Goal: Task Accomplishment & Management: Use online tool/utility

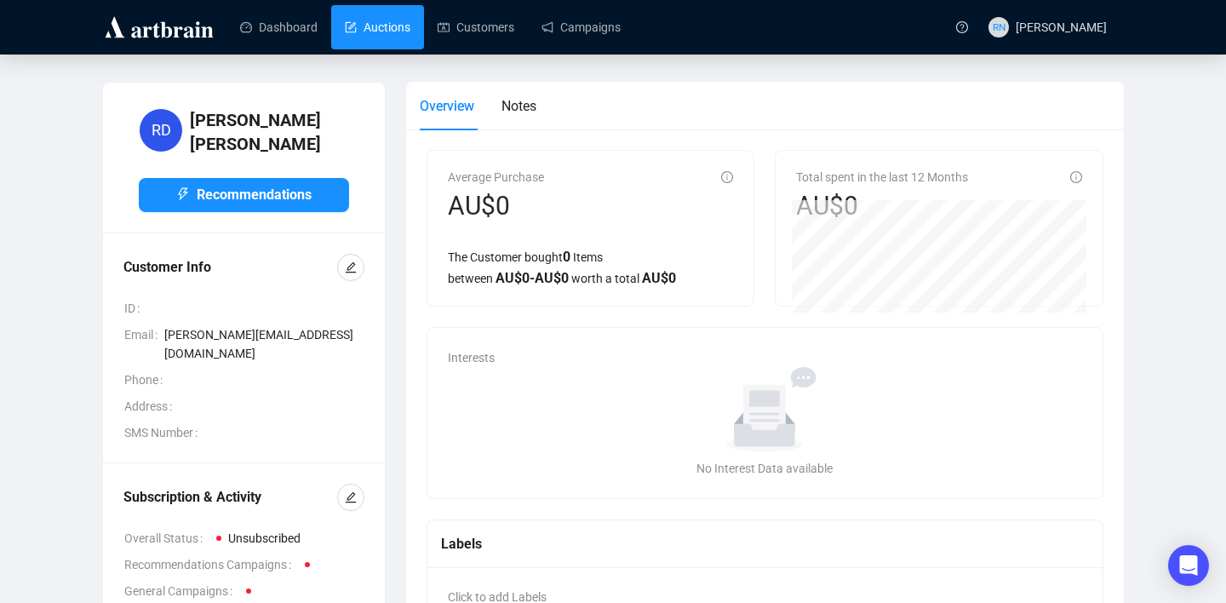
click at [393, 20] on link "Auctions" at bounding box center [378, 27] width 66 height 44
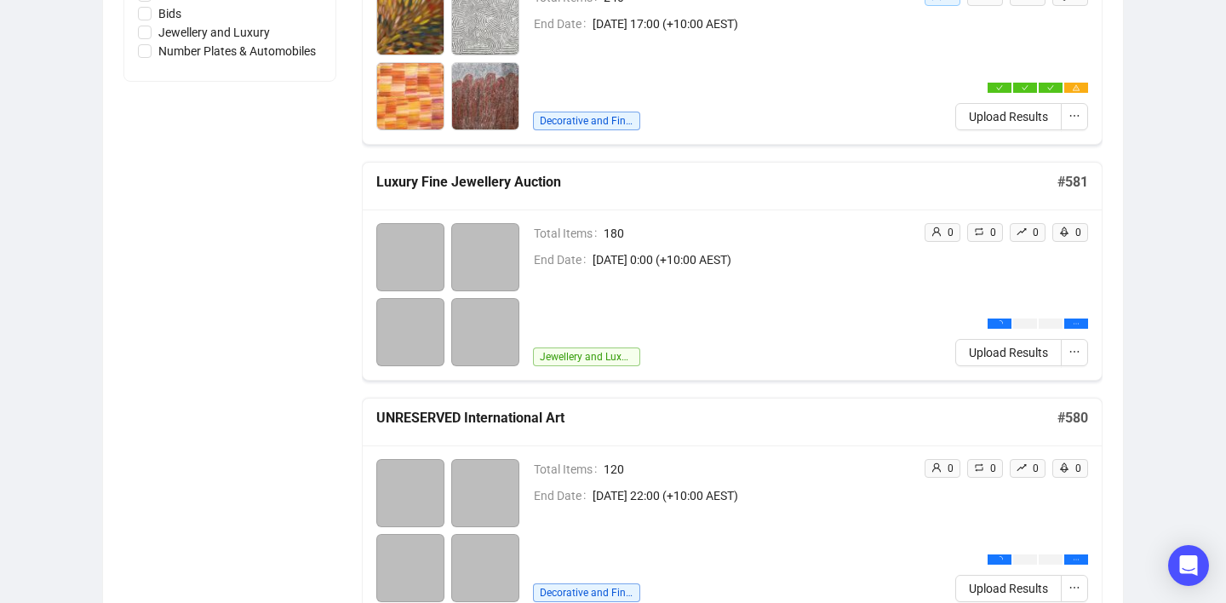
scroll to position [589, 0]
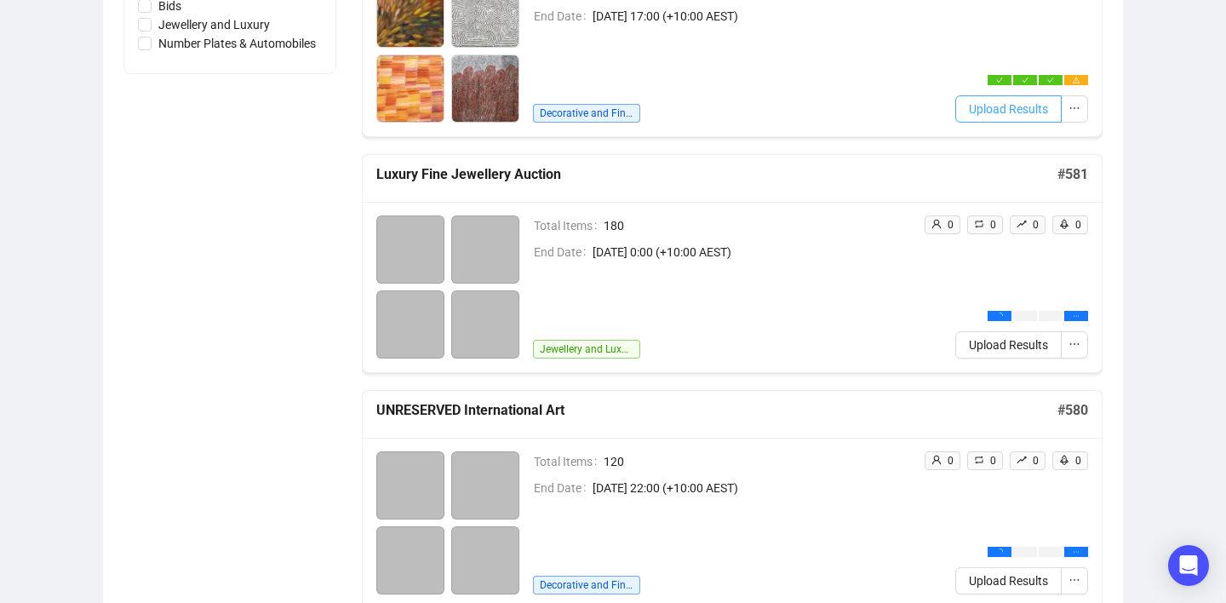
click at [1031, 111] on span "Upload Results" at bounding box center [1008, 109] width 79 height 19
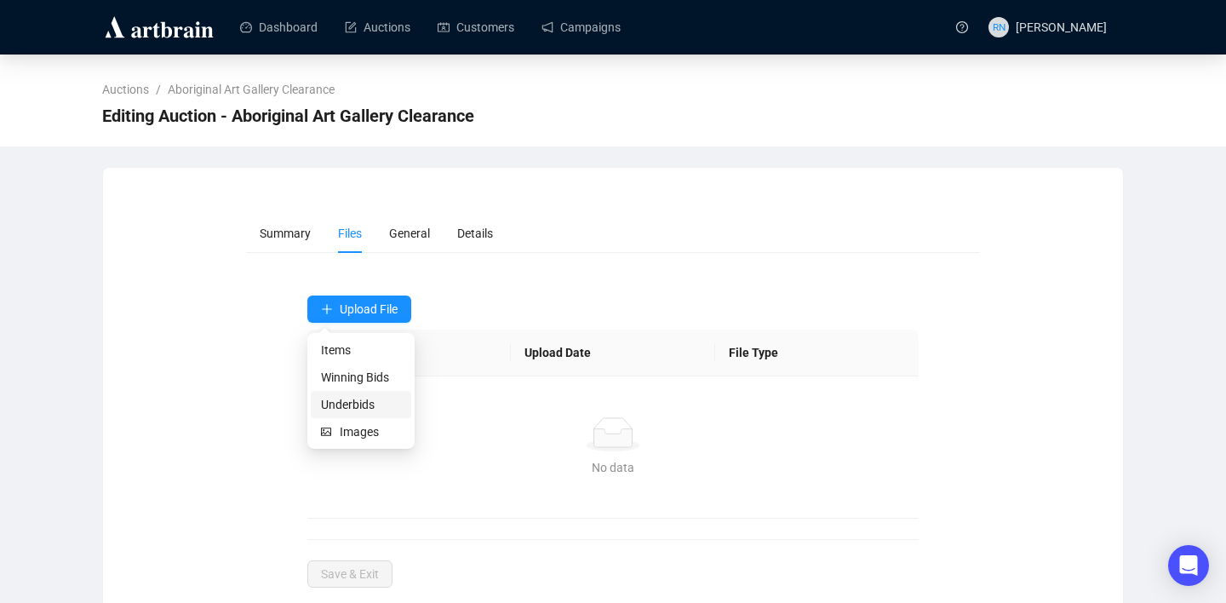
click at [341, 405] on span "Underbids" at bounding box center [361, 404] width 80 height 19
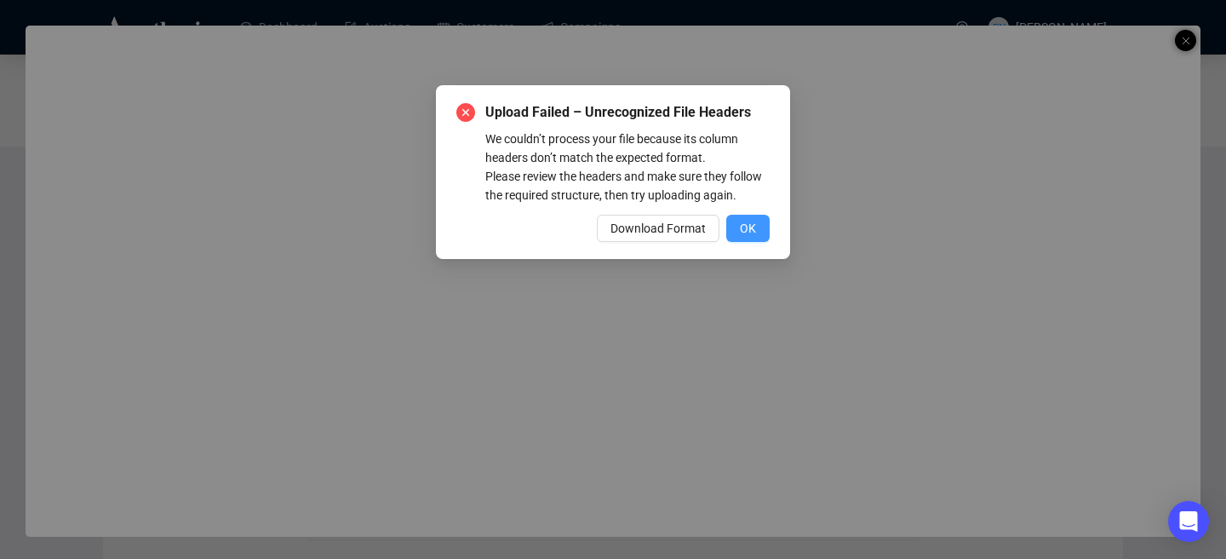
click at [752, 238] on span "OK" at bounding box center [748, 228] width 16 height 19
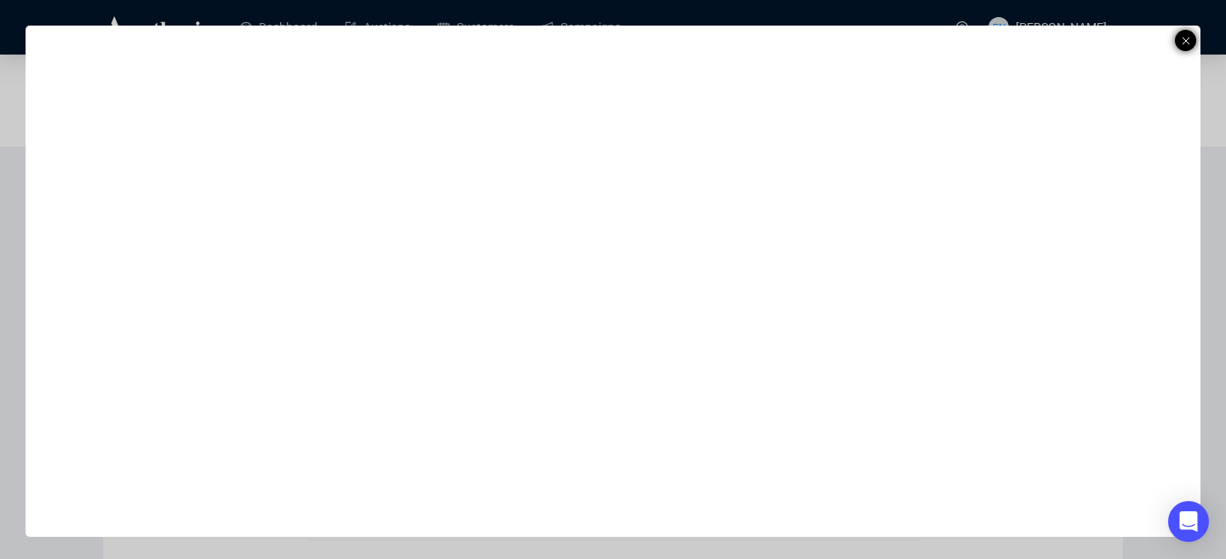
click at [1188, 39] on icon at bounding box center [1186, 41] width 9 height 20
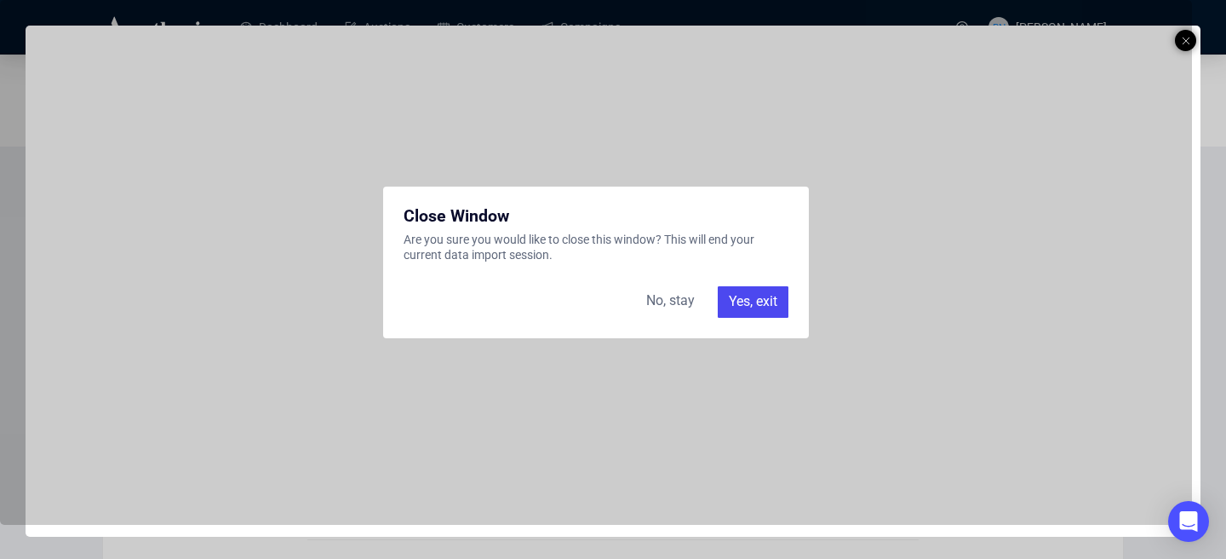
click at [733, 309] on div "Yes, exit" at bounding box center [753, 301] width 71 height 31
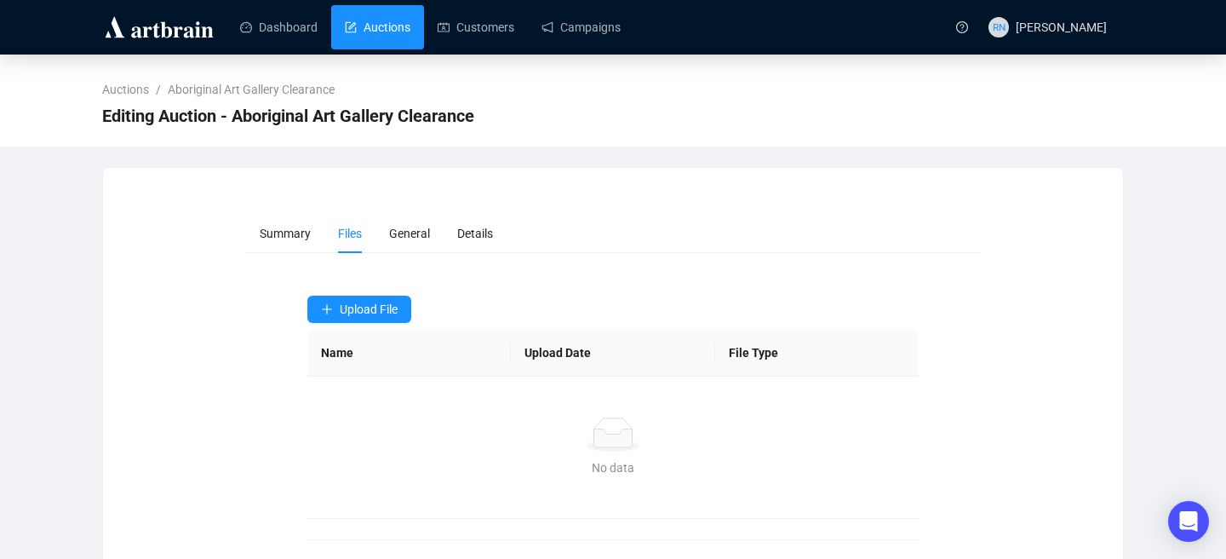
click at [390, 35] on link "Auctions" at bounding box center [378, 27] width 66 height 44
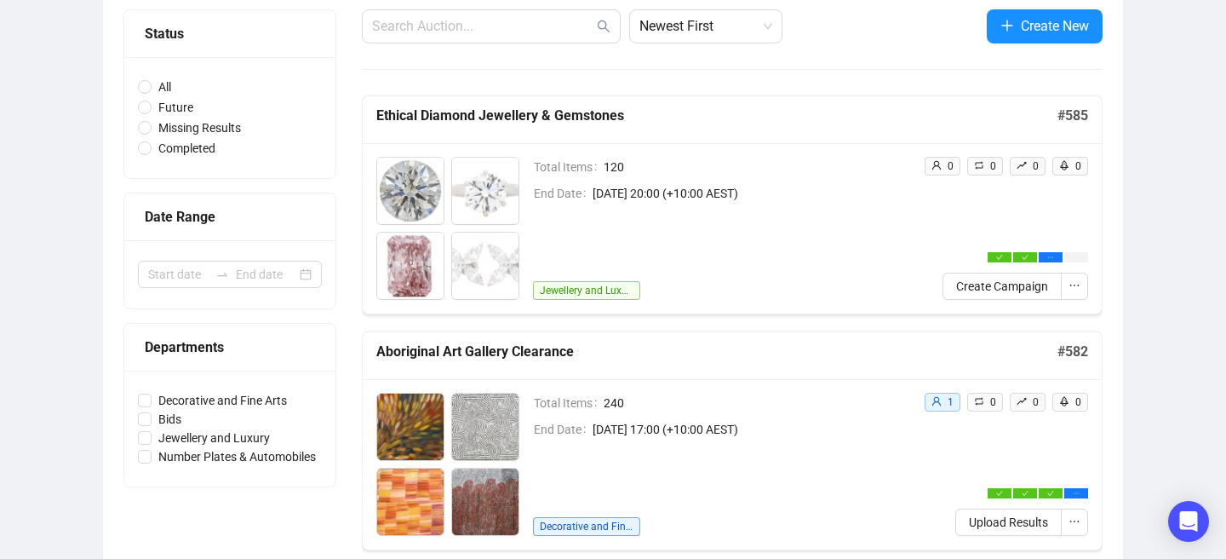
scroll to position [176, 0]
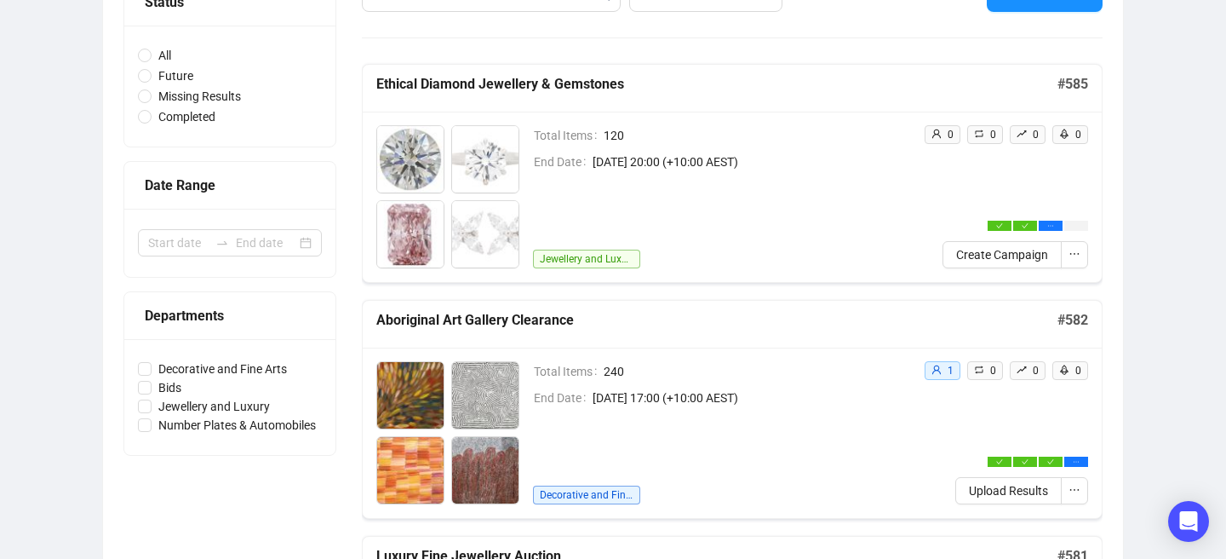
scroll to position [187, 0]
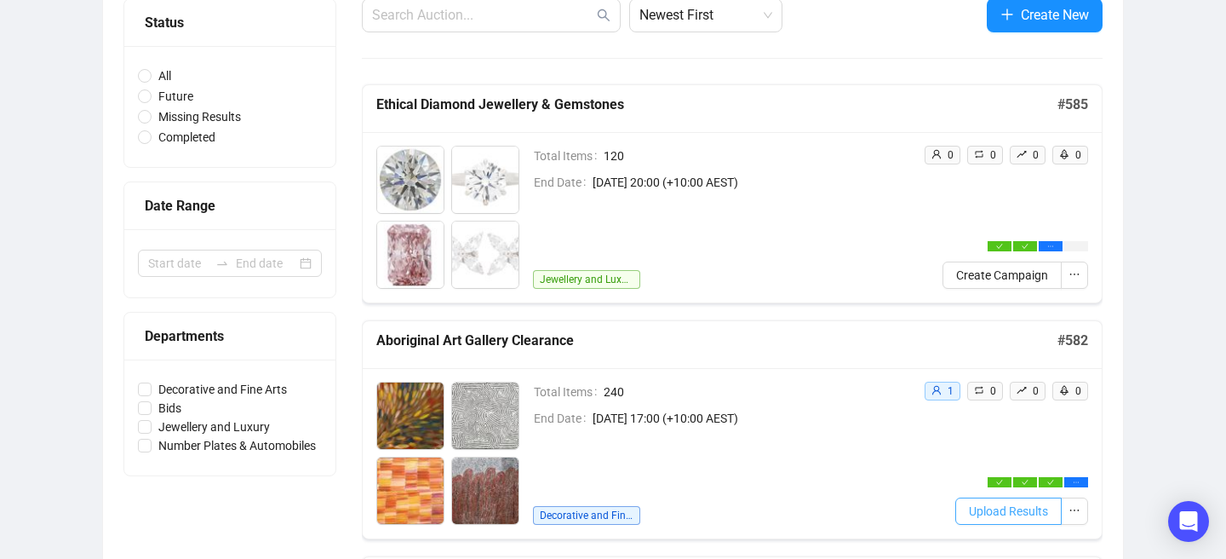
click at [977, 499] on button "Upload Results" at bounding box center [1009, 510] width 106 height 27
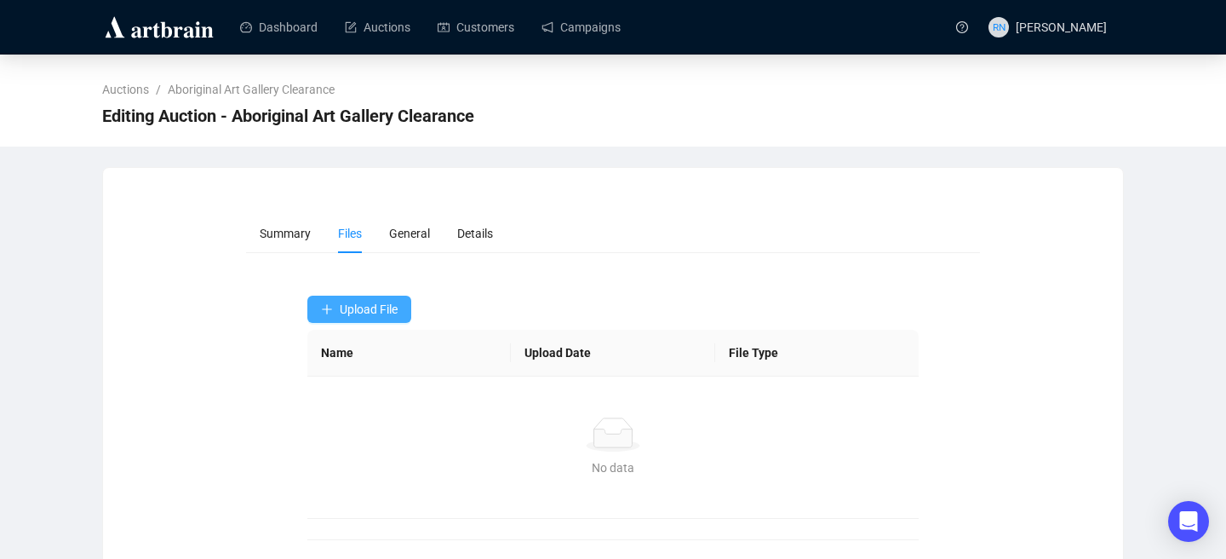
click at [370, 312] on span "Upload File" at bounding box center [369, 309] width 58 height 14
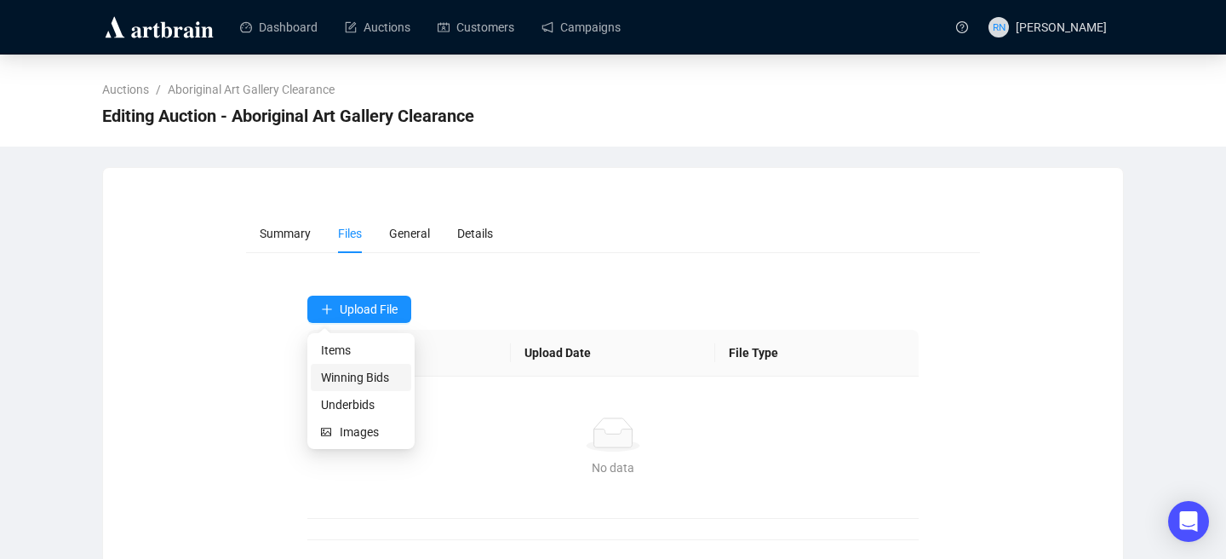
click at [373, 374] on span "Winning Bids" at bounding box center [361, 377] width 80 height 19
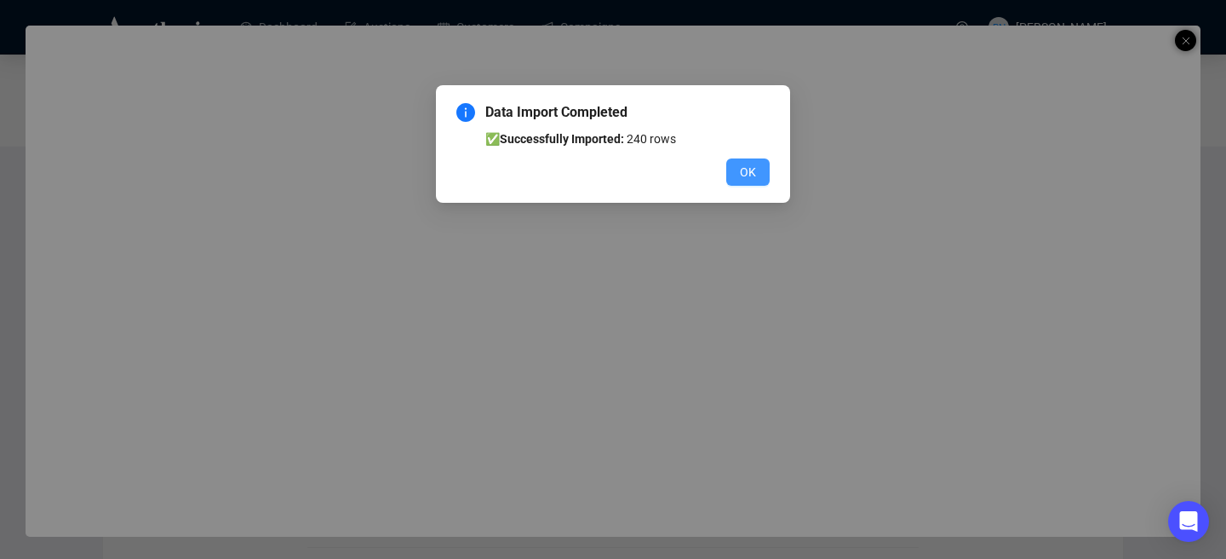
click at [749, 175] on span "OK" at bounding box center [748, 172] width 16 height 19
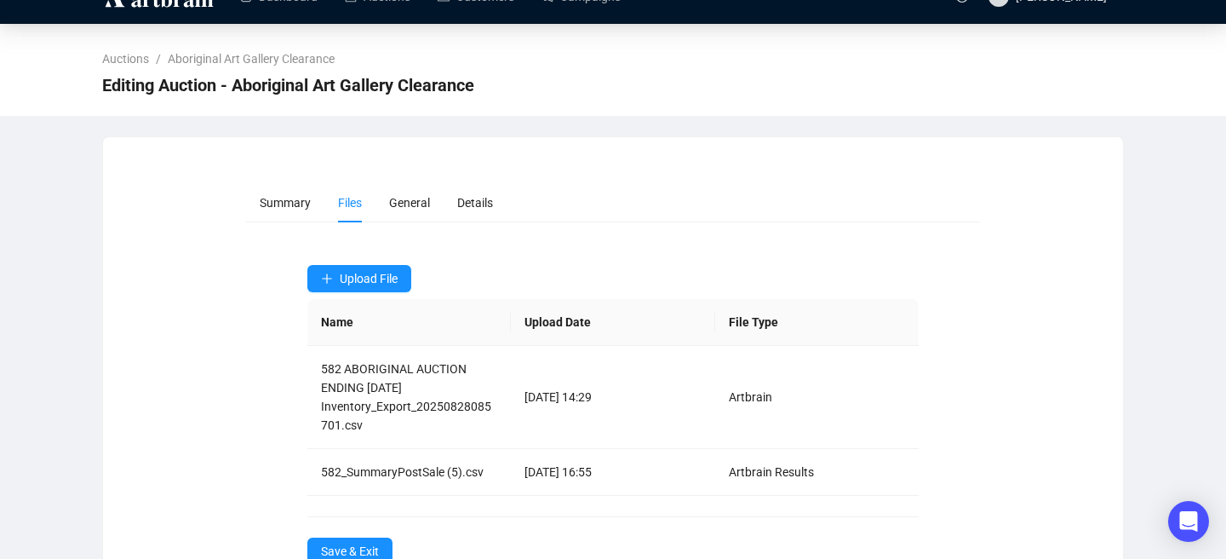
scroll to position [83, 0]
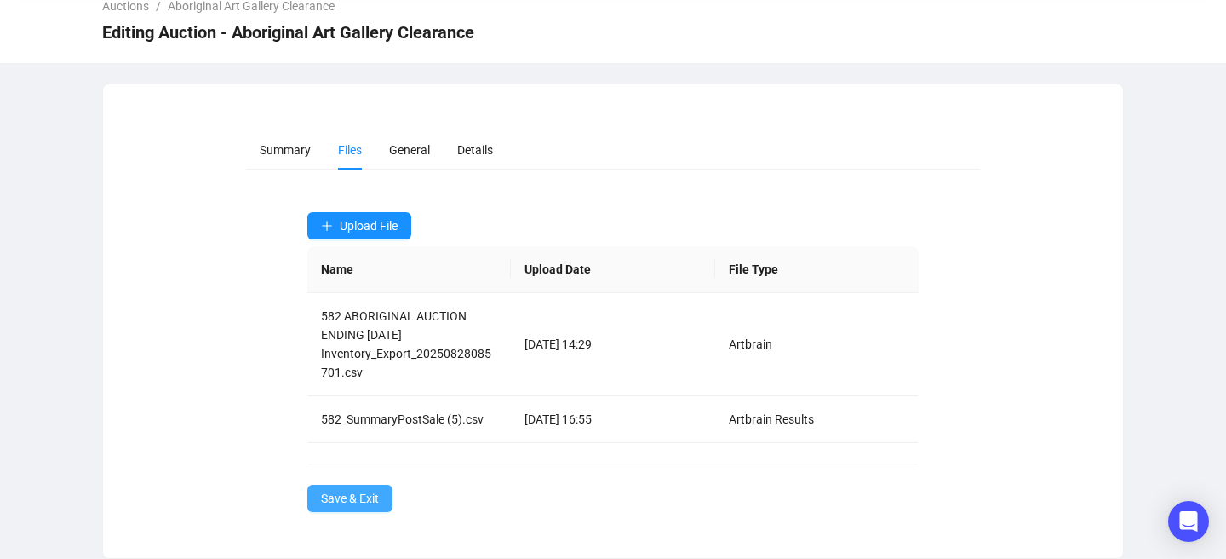
click at [360, 508] on button "Save & Exit" at bounding box center [349, 498] width 85 height 27
